Goal: Find specific page/section: Find specific page/section

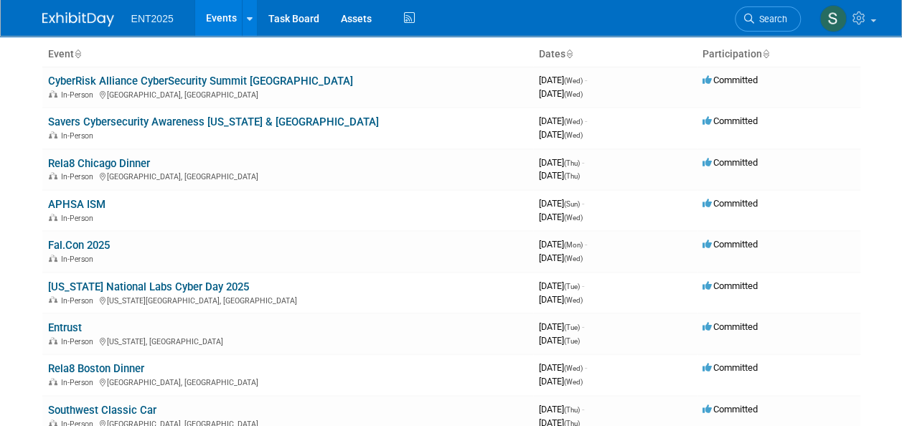
scroll to position [98, 0]
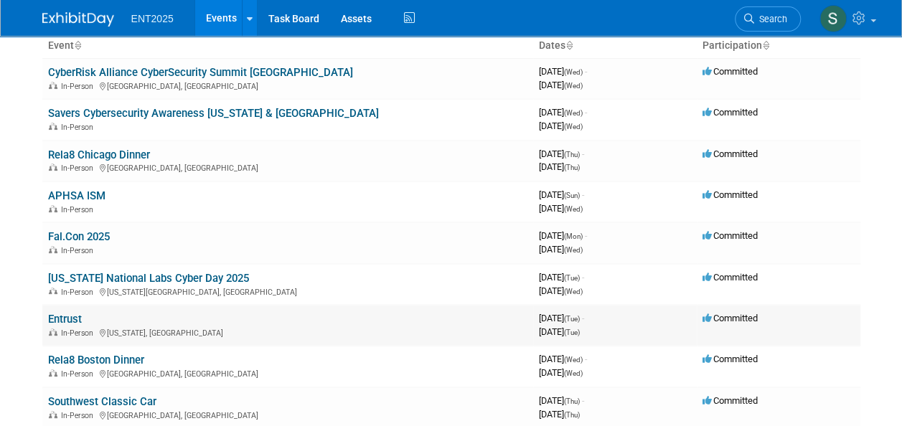
click at [67, 319] on link "Entrust" at bounding box center [65, 319] width 34 height 13
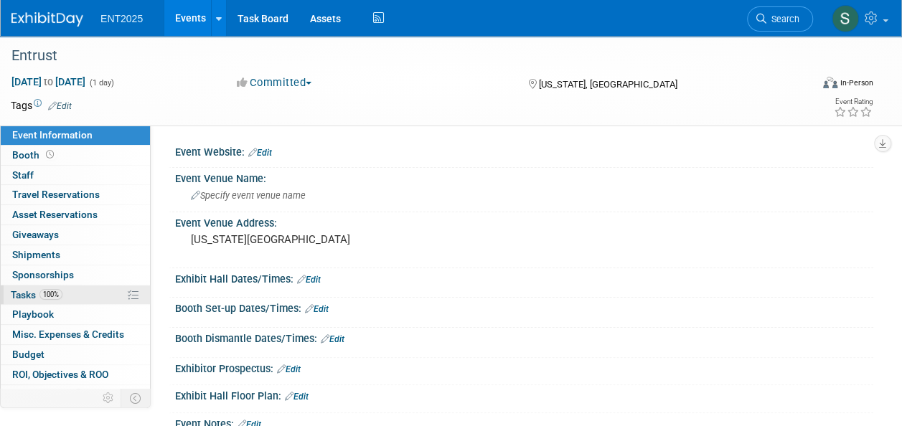
click at [14, 294] on span "Tasks 100%" at bounding box center [37, 294] width 52 height 11
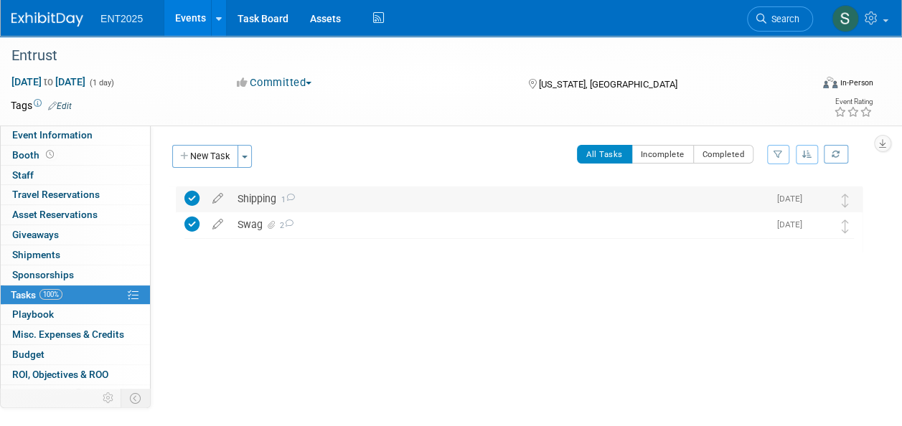
click at [263, 195] on div "Shipping 1" at bounding box center [499, 199] width 538 height 24
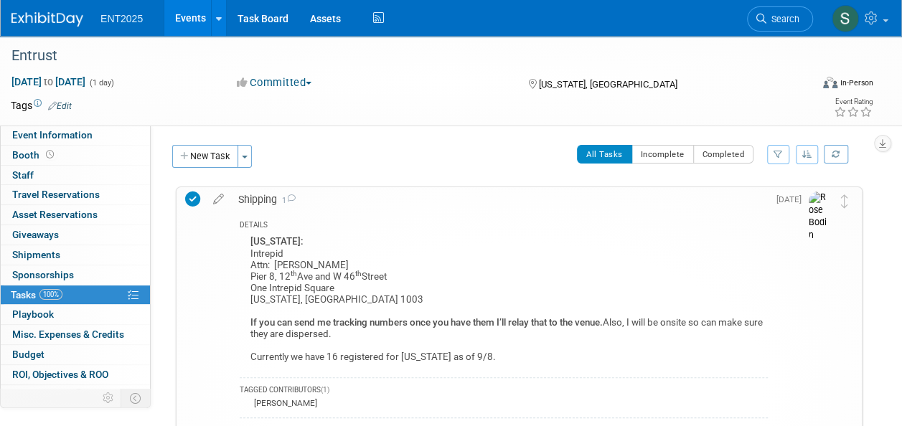
click at [192, 25] on link "Events" at bounding box center [190, 18] width 52 height 36
